Goal: Find specific page/section: Find specific page/section

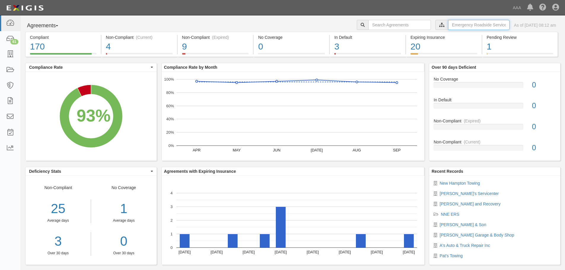
click at [448, 26] on input "text" at bounding box center [478, 25] width 61 height 10
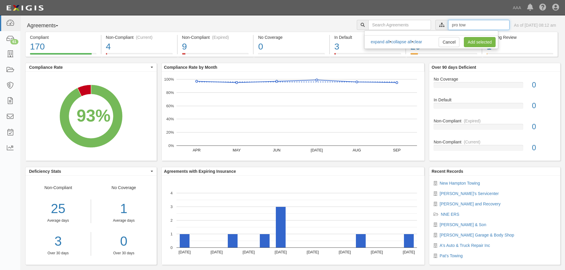
type input "pro tow"
click at [482, 40] on link "Add selected" at bounding box center [480, 42] width 32 height 10
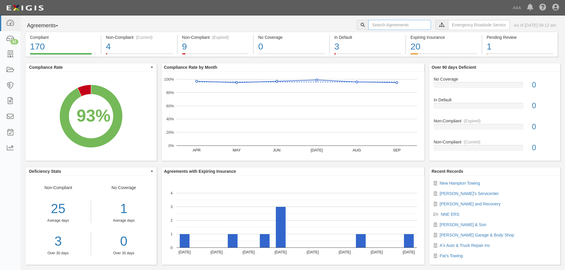
click at [399, 25] on input "text" at bounding box center [399, 25] width 63 height 10
click at [395, 24] on input "text" at bounding box center [399, 25] width 63 height 10
type input "pro tow"
click at [361, 23] on icon at bounding box center [363, 25] width 4 height 4
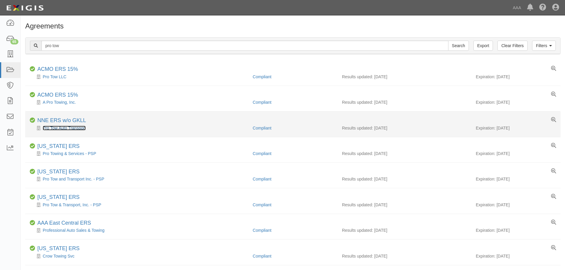
click at [70, 128] on link "Pro Tow Auto Transport" at bounding box center [64, 128] width 43 height 5
